Goal: Task Accomplishment & Management: Manage account settings

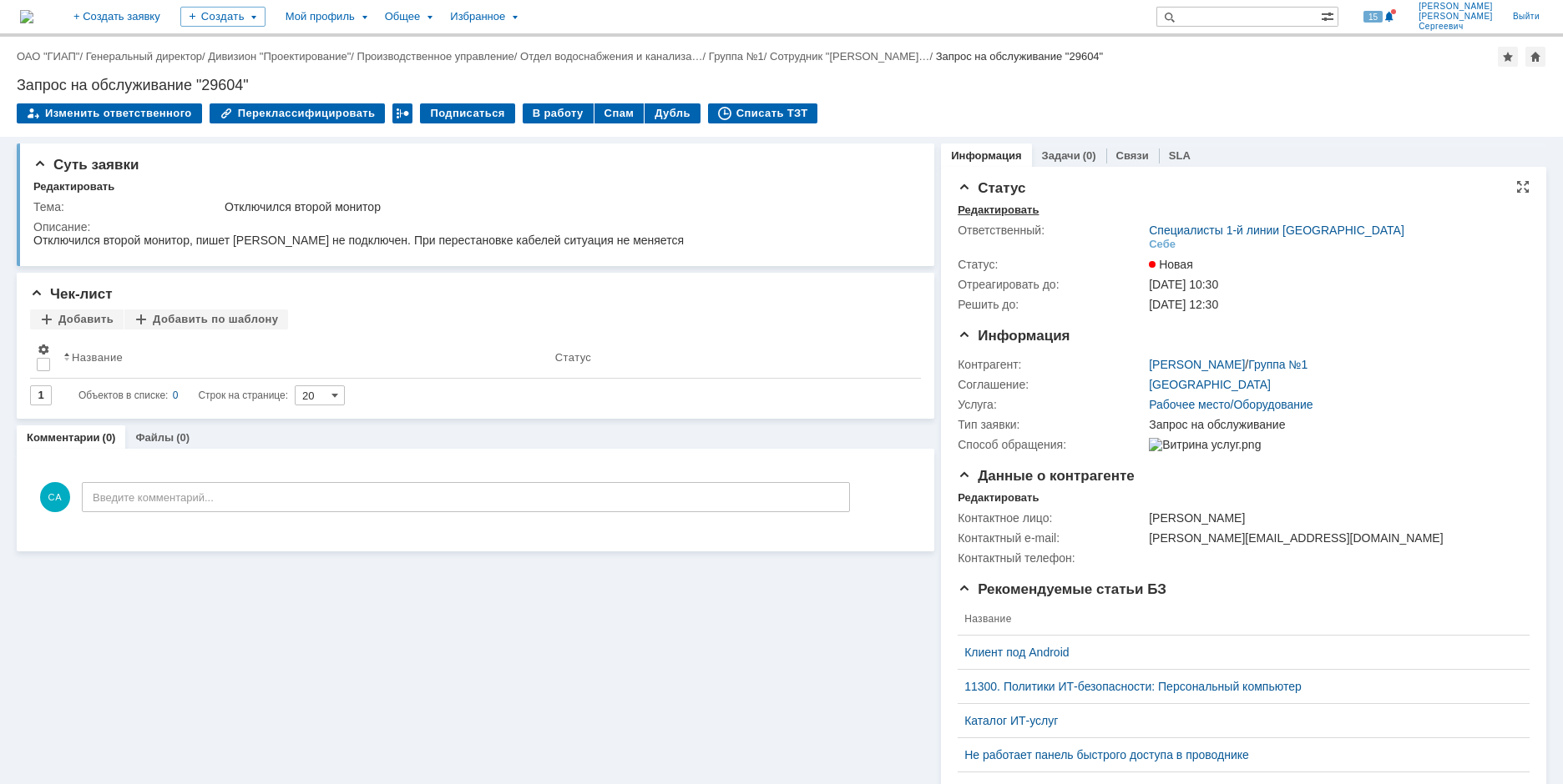
click at [968, 214] on div "Редактировать" at bounding box center [998, 211] width 81 height 14
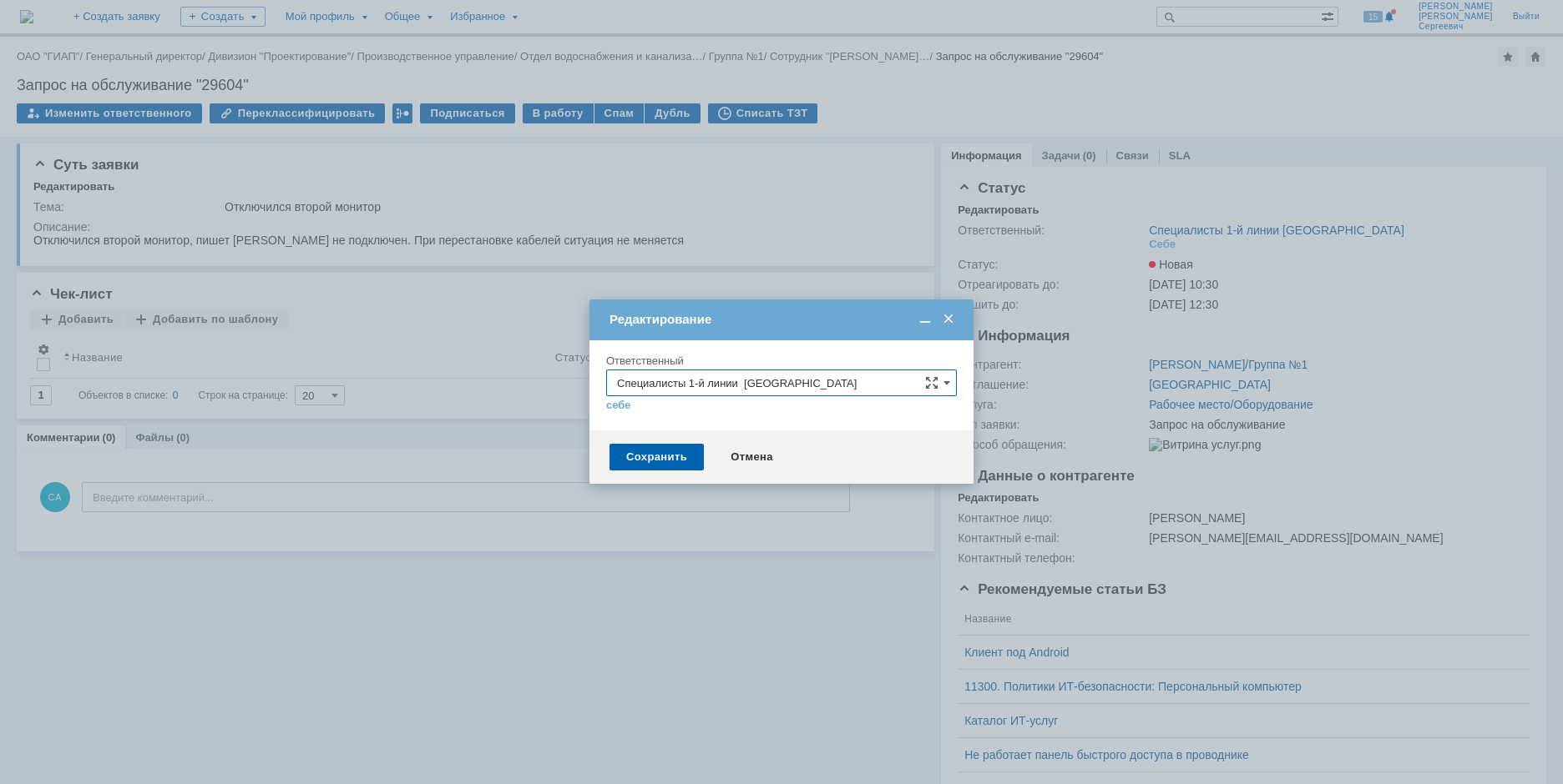
click at [857, 376] on input "Специалисты 1-й линии [GEOGRAPHIC_DATA]" at bounding box center [782, 383] width 351 height 27
click at [830, 426] on div "Специалисты 1-й линии [GEOGRAPHIC_DATA]" at bounding box center [782, 416] width 349 height 27
type input "Специалисты 1-й линии [GEOGRAPHIC_DATA]"
click at [647, 453] on div "Сохранить" at bounding box center [656, 457] width 94 height 27
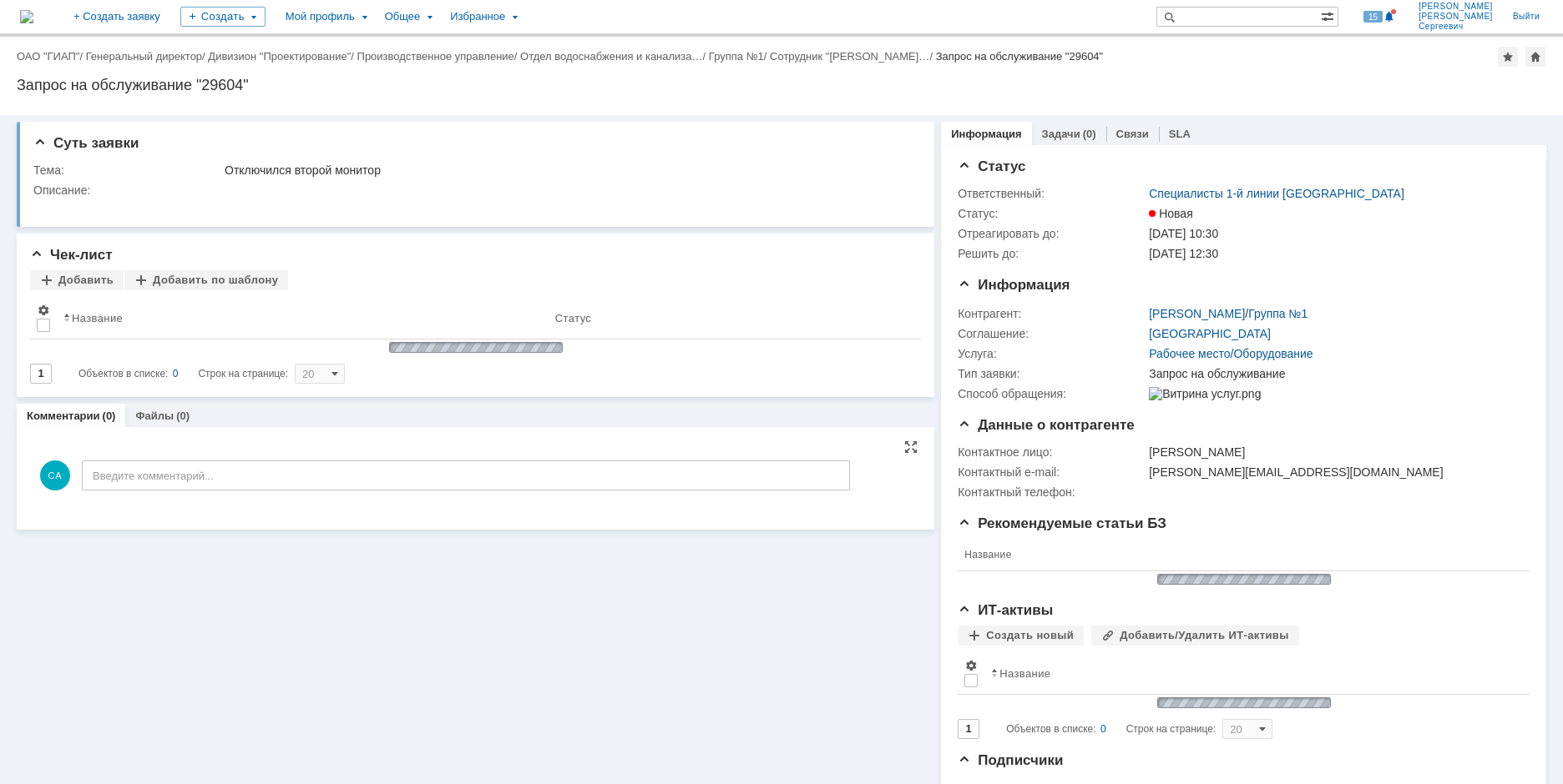
scroll to position [0, 0]
